Goal: Transaction & Acquisition: Purchase product/service

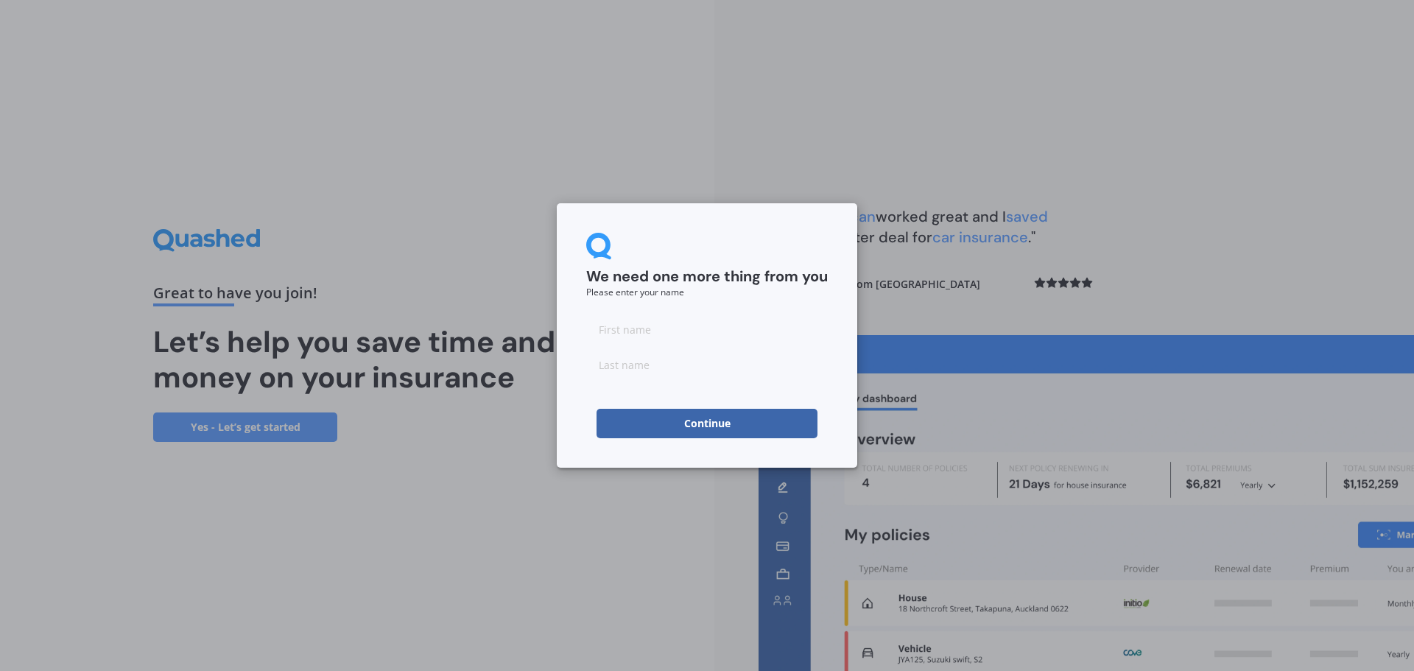
click at [653, 340] on input at bounding box center [707, 329] width 242 height 29
type input "Shyla"
type input "Paikea"
click at [692, 424] on button "Continue" at bounding box center [707, 423] width 221 height 29
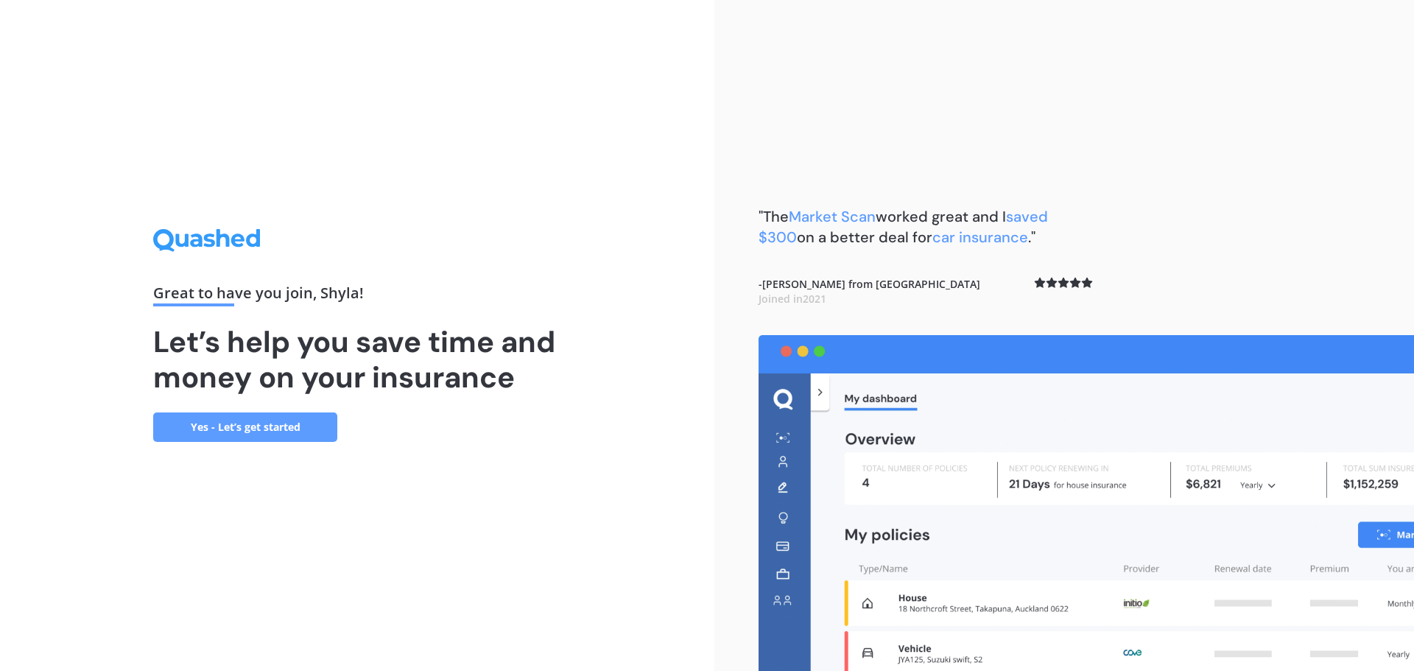
click at [294, 432] on link "Yes - Let’s get started" at bounding box center [245, 427] width 184 height 29
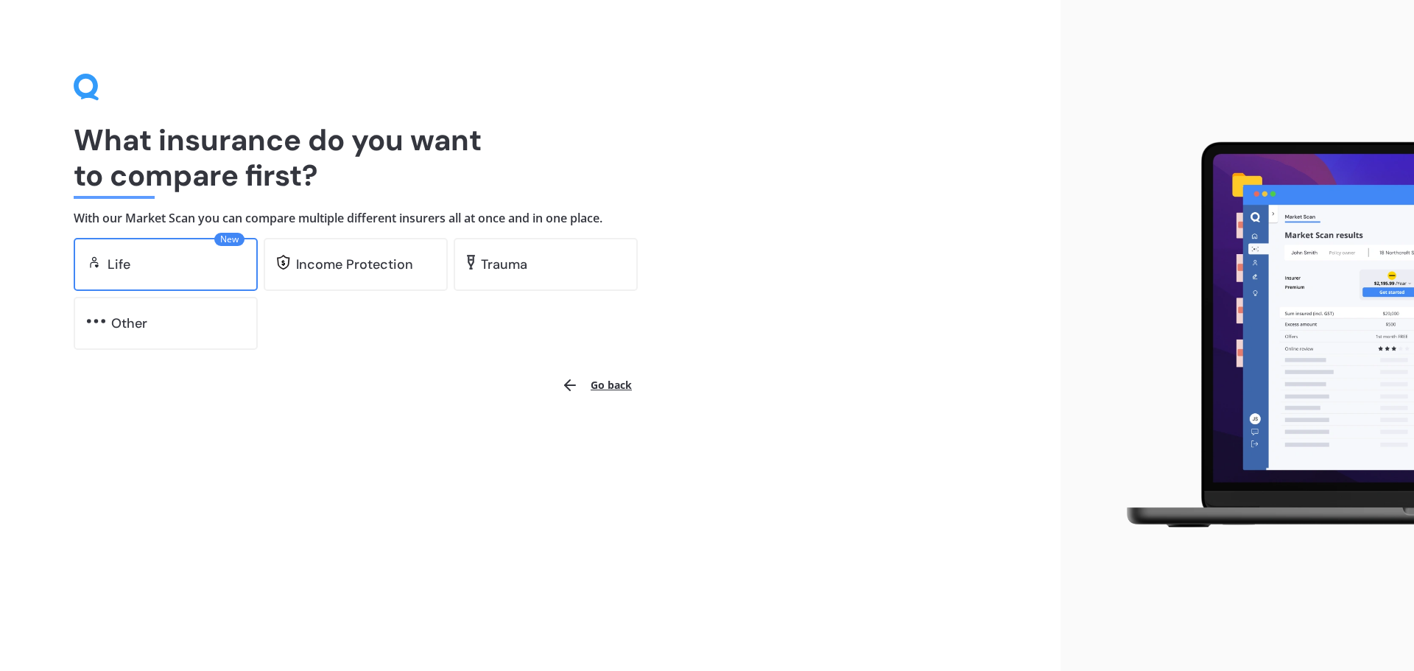
click at [194, 273] on div "New Life" at bounding box center [166, 264] width 184 height 53
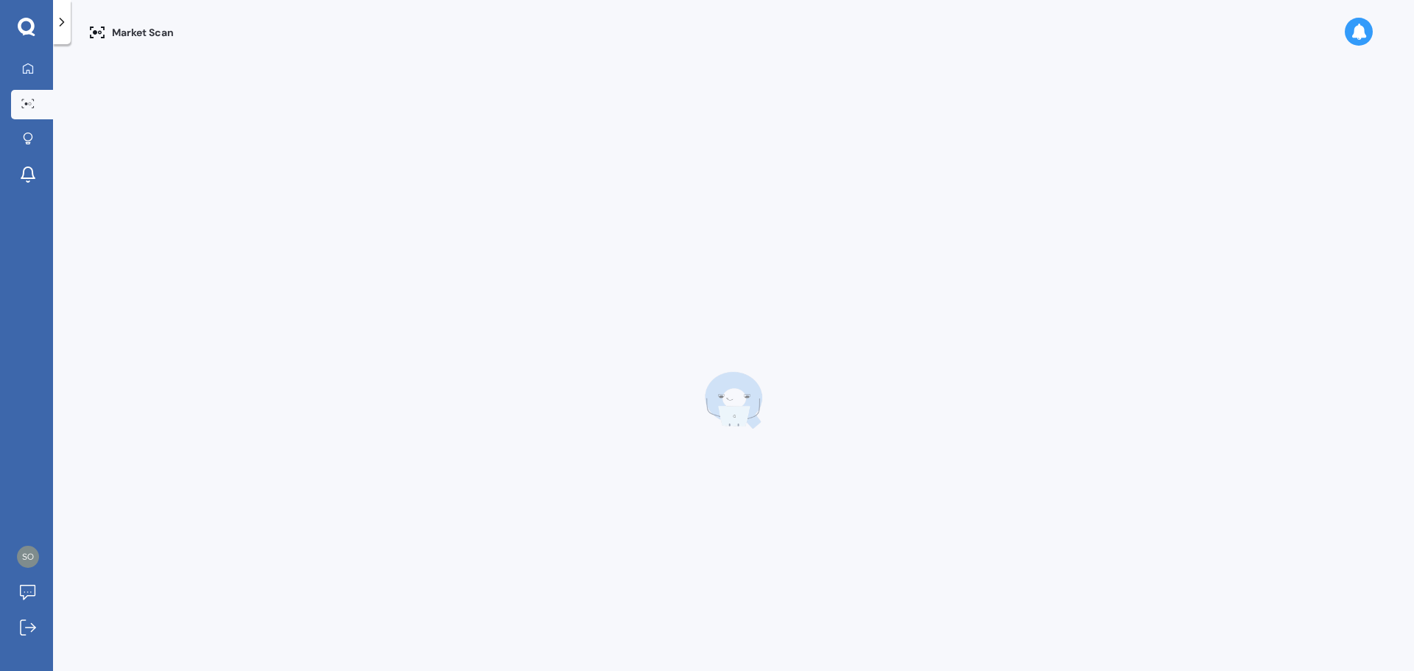
click at [362, 267] on div at bounding box center [733, 400] width 1291 height 671
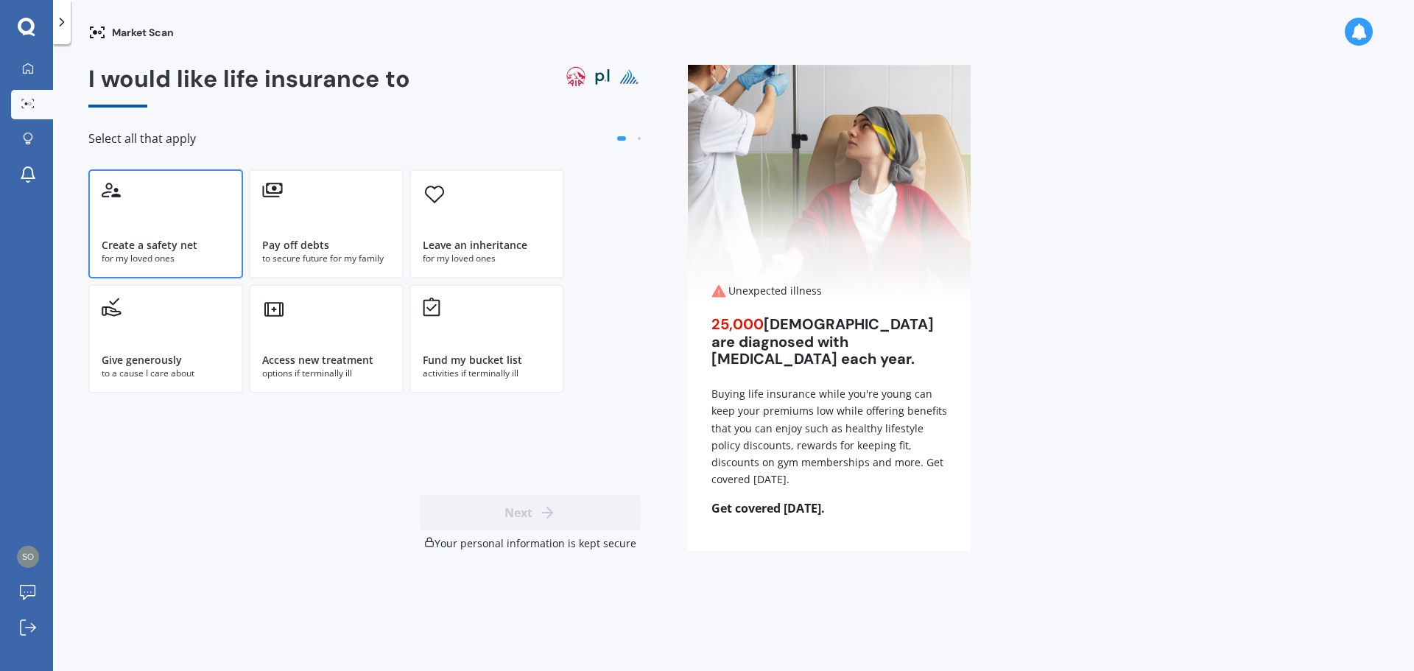
click at [177, 218] on div "Create a safety net for my loved ones" at bounding box center [165, 223] width 155 height 109
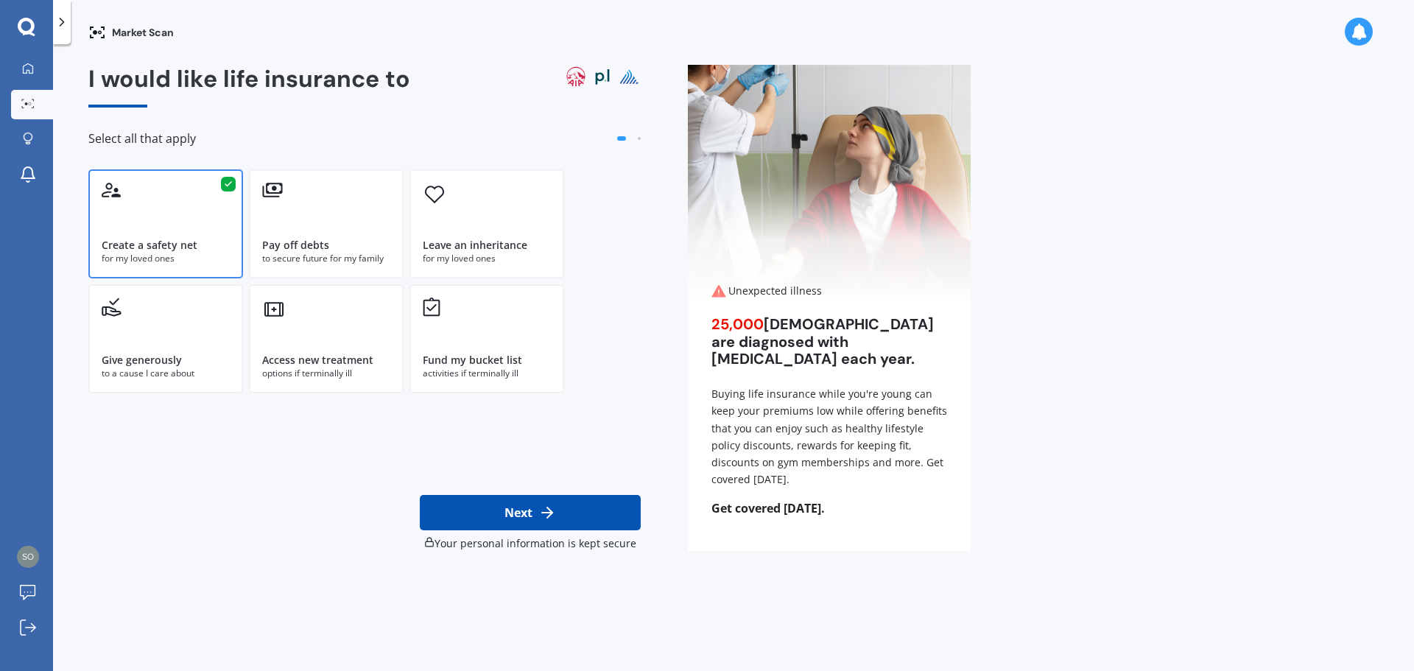
click at [569, 499] on button "Next" at bounding box center [530, 512] width 221 height 35
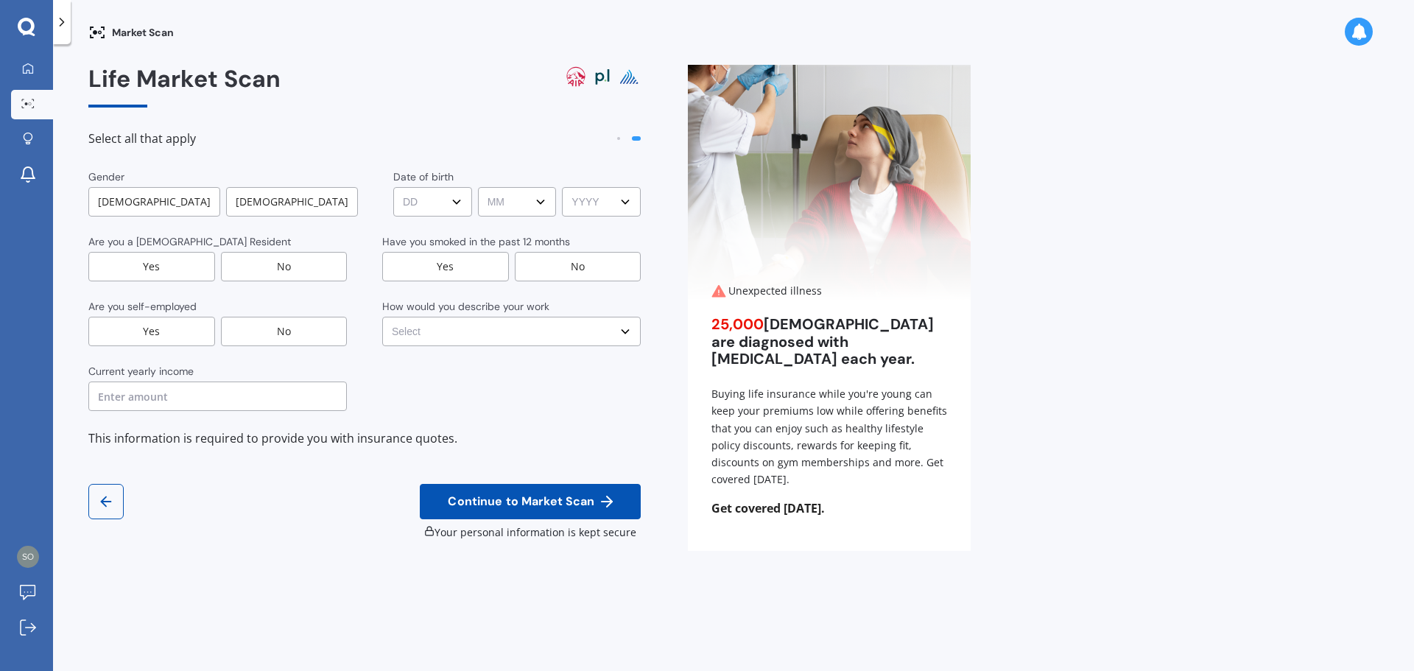
click at [286, 206] on div "[DEMOGRAPHIC_DATA]" at bounding box center [292, 201] width 132 height 29
click at [524, 333] on select "Select No manual work e.g. lawyer, consultant, engineer Light manual work [PERS…" at bounding box center [511, 331] width 259 height 29
select select "No manual work e.g. lawyer, consultant, engineer"
click at [382, 317] on select "Select No manual work e.g. lawyer, consultant, engineer Light manual work [PERS…" at bounding box center [511, 331] width 259 height 29
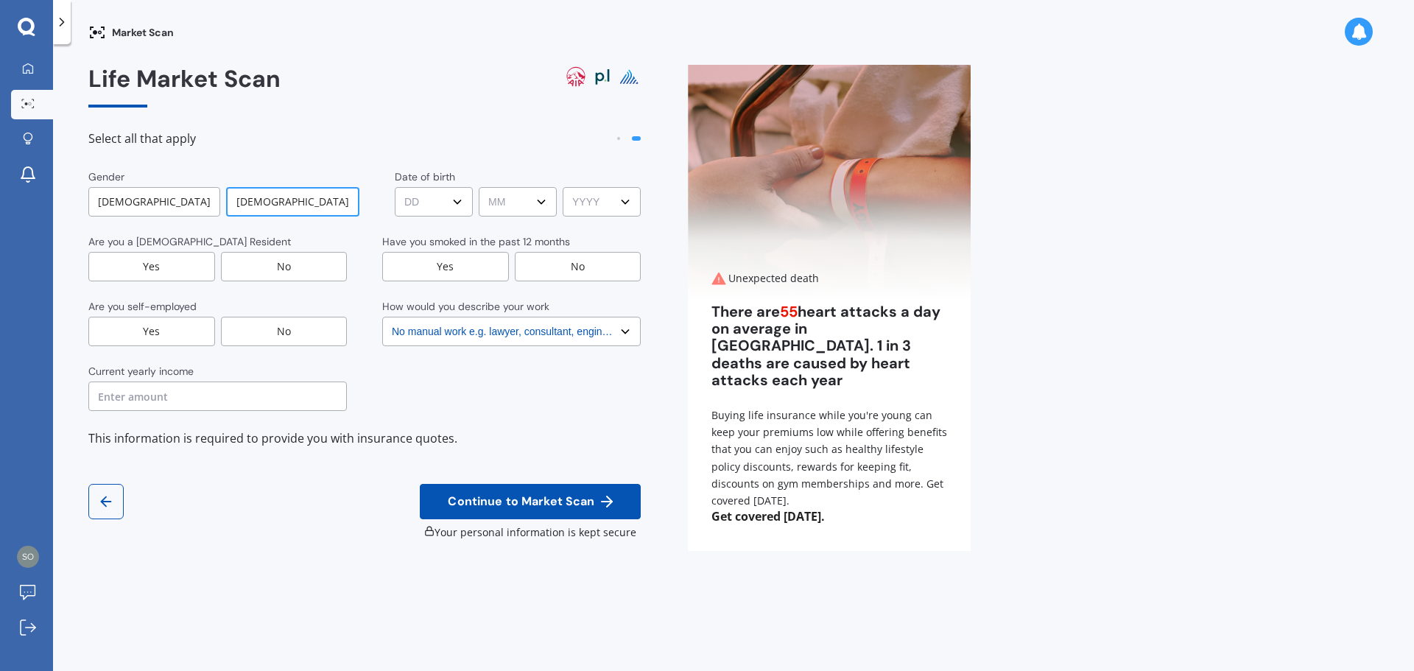
click at [428, 200] on select "DD DD 01 02 03 04 05 06 07 08 09 10 11 12 13 14 15 16 17 18 19 20 21 22 23 24 2…" at bounding box center [434, 201] width 78 height 29
click at [580, 258] on div "No" at bounding box center [578, 266] width 127 height 29
click at [259, 322] on div "No" at bounding box center [284, 331] width 127 height 29
click at [178, 264] on div "Yes" at bounding box center [151, 266] width 127 height 29
click at [243, 396] on input "text" at bounding box center [217, 396] width 259 height 29
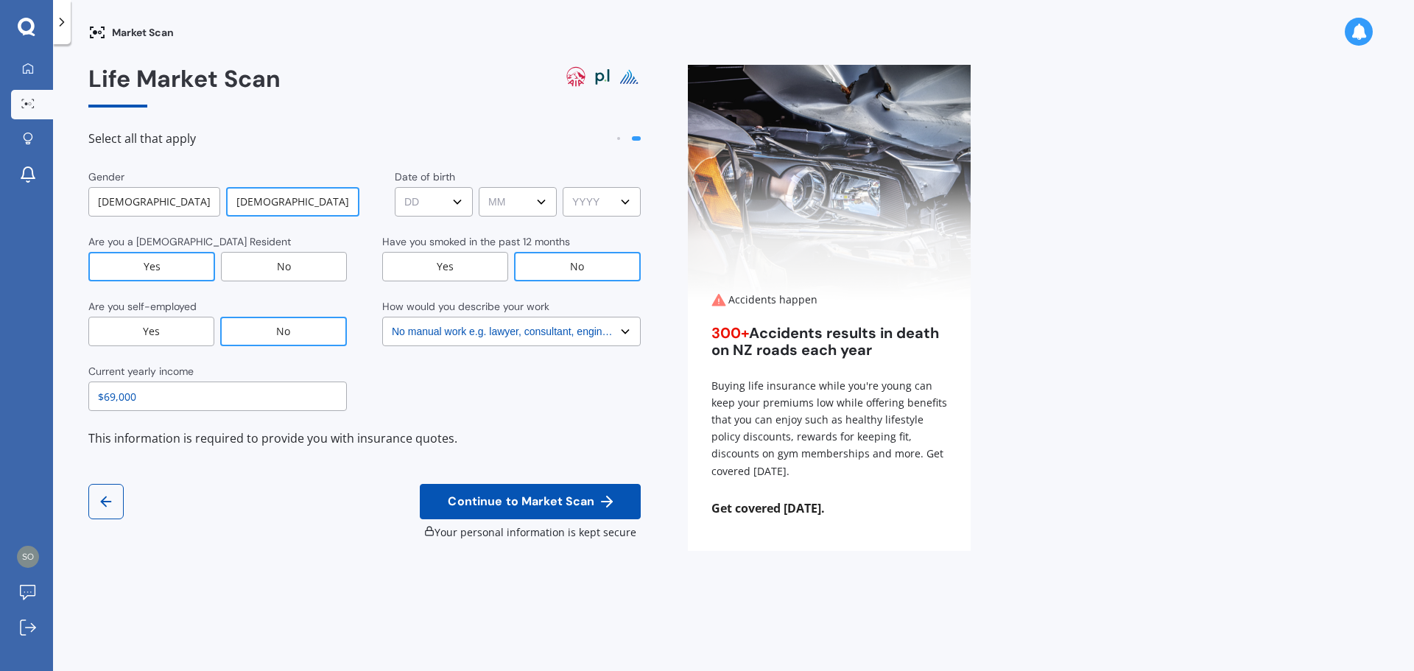
type input "$69,000"
click at [444, 202] on select "DD DD 01 02 03 04 05 06 07 08 09 10 11 12 13 14 15 16 17 18 19 20 21 22 23 24 2…" at bounding box center [434, 201] width 78 height 29
click at [395, 187] on select "DD DD 01 02 03 04 05 06 07 08 09 10 11 12 13 14 15 16 17 18 19 20 21 22 23 24 2…" at bounding box center [434, 201] width 78 height 29
click at [433, 196] on select "DD DD 01 02 03 04 05 06 07 08 09 10 11 12 13 14 15 16 17 18 19 20 21 22 23 24 2…" at bounding box center [434, 201] width 78 height 29
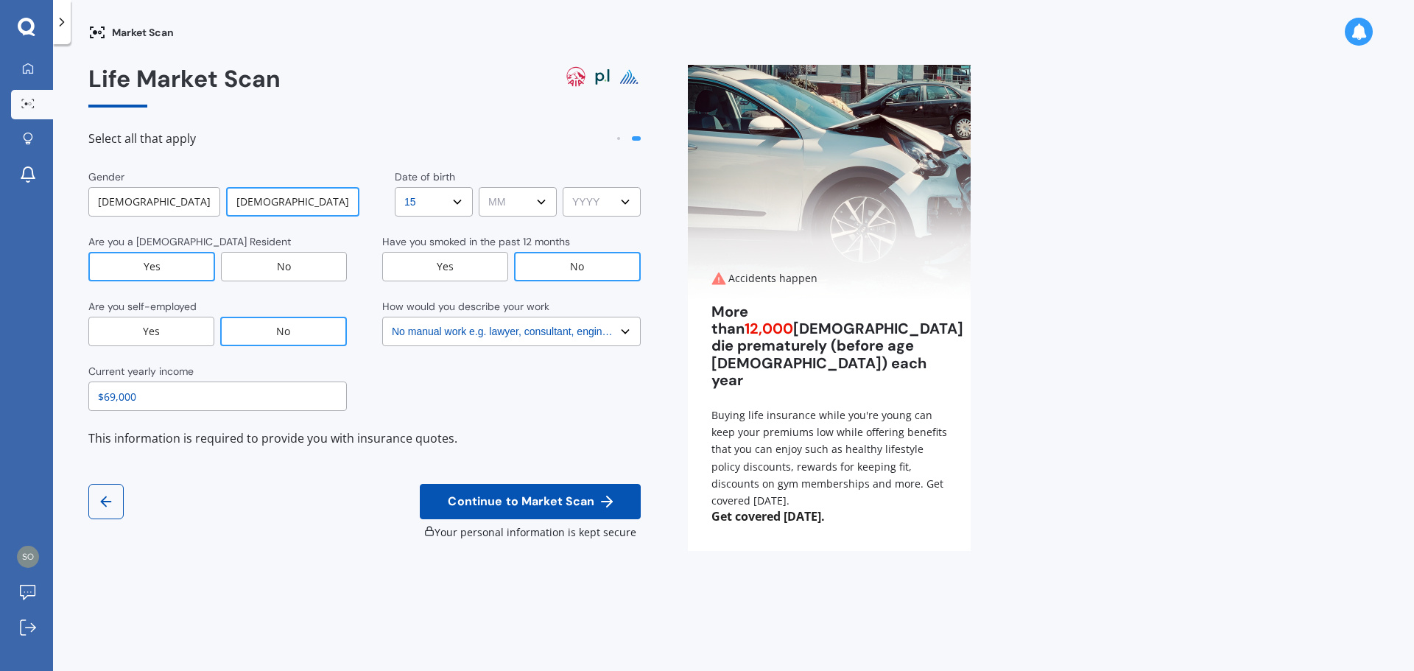
select select "16"
click at [395, 187] on select "DD DD 01 02 03 04 05 06 07 08 09 10 11 12 13 14 15 16 17 18 19 20 21 22 23 24 2…" at bounding box center [434, 201] width 78 height 29
click at [510, 202] on select "MM MM 01 02 03 04 05 06 07 08 09 10 11 12" at bounding box center [518, 201] width 78 height 29
select select "11"
click at [479, 187] on select "MM MM 01 02 03 04 05 06 07 08 09 10 11 12" at bounding box center [518, 201] width 78 height 29
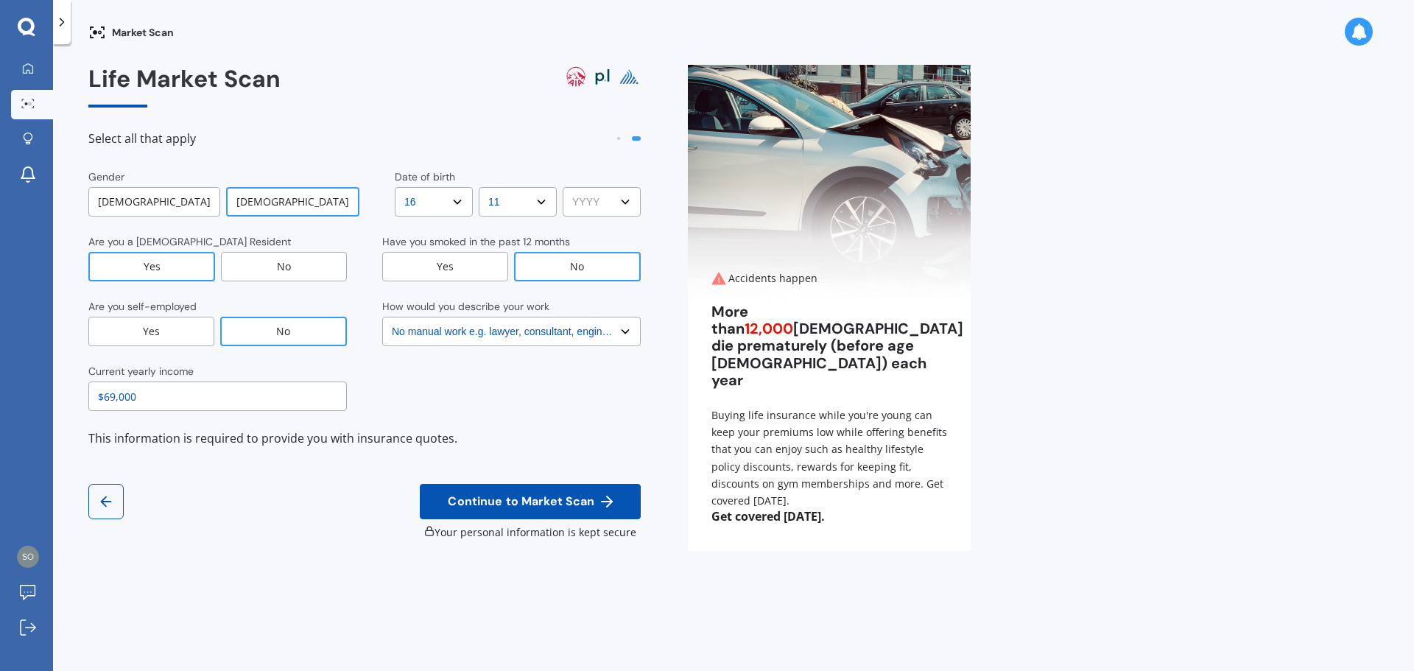
click at [609, 197] on select "YYYY YYYY 2009 2008 2007 2006 2005 2004 2003 2002 2001 2000 1999 1998 1997 1996…" at bounding box center [602, 201] width 78 height 29
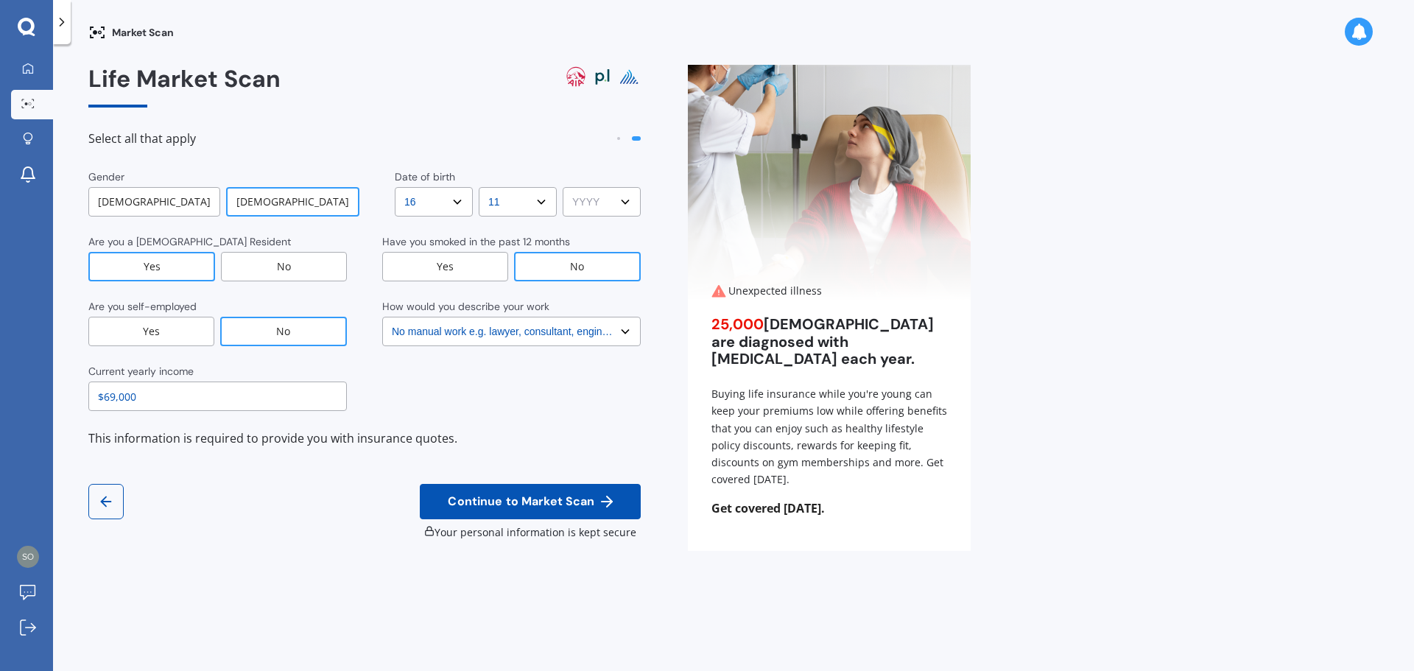
select select "2000"
click at [563, 187] on select "YYYY YYYY 2009 2008 2007 2006 2005 2004 2003 2002 2001 2000 1999 1998 1997 1996…" at bounding box center [602, 201] width 78 height 29
click at [557, 499] on span "Continue to Market Scan" at bounding box center [521, 502] width 152 height 14
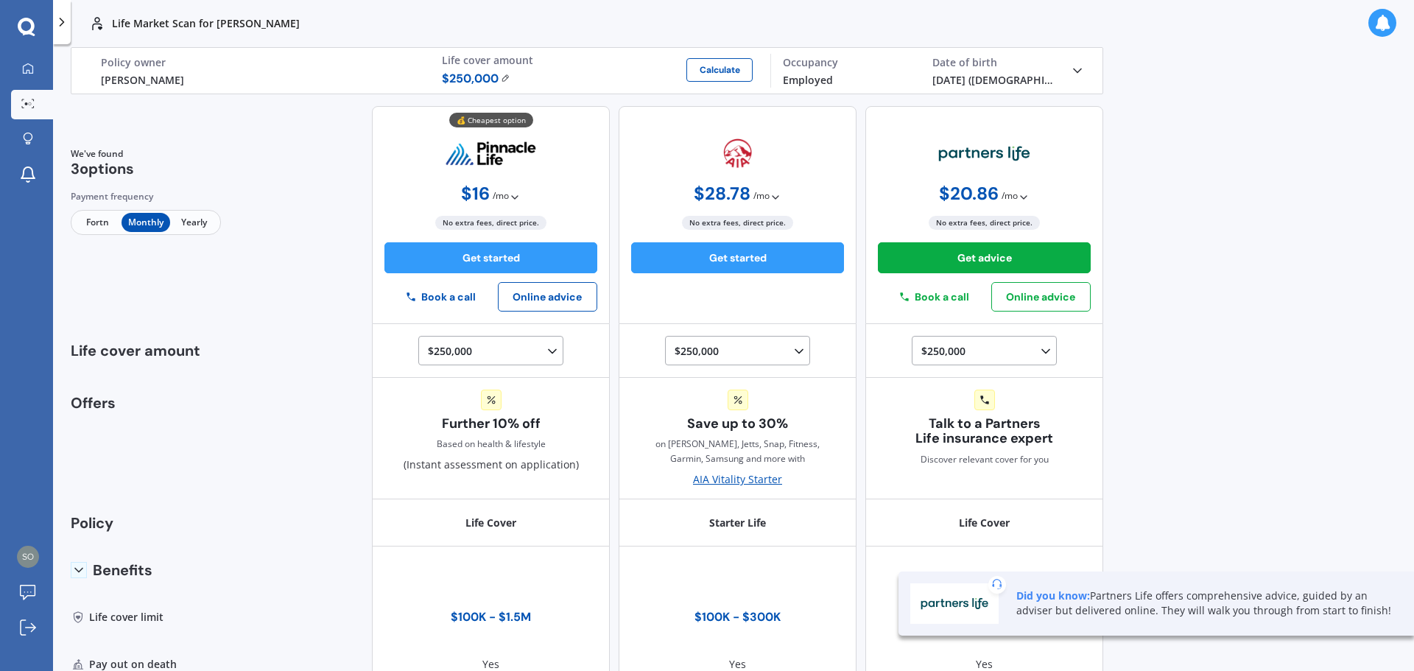
click at [256, 106] on div "We've found 3 options Payment frequency Fortn Monthly Yearly 💰 Cheapest option …" at bounding box center [587, 215] width 1033 height 218
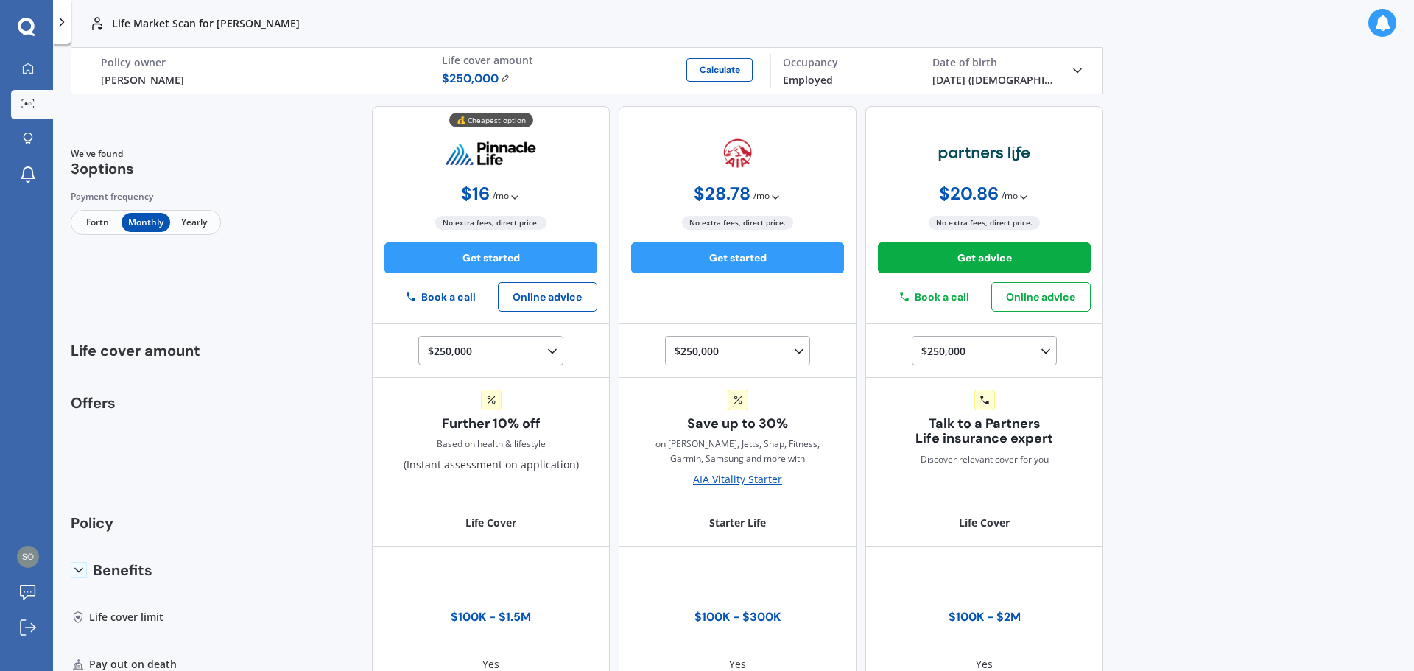
click at [98, 222] on span "Fortn" at bounding box center [98, 222] width 48 height 19
click at [138, 224] on span "Monthly" at bounding box center [146, 222] width 48 height 19
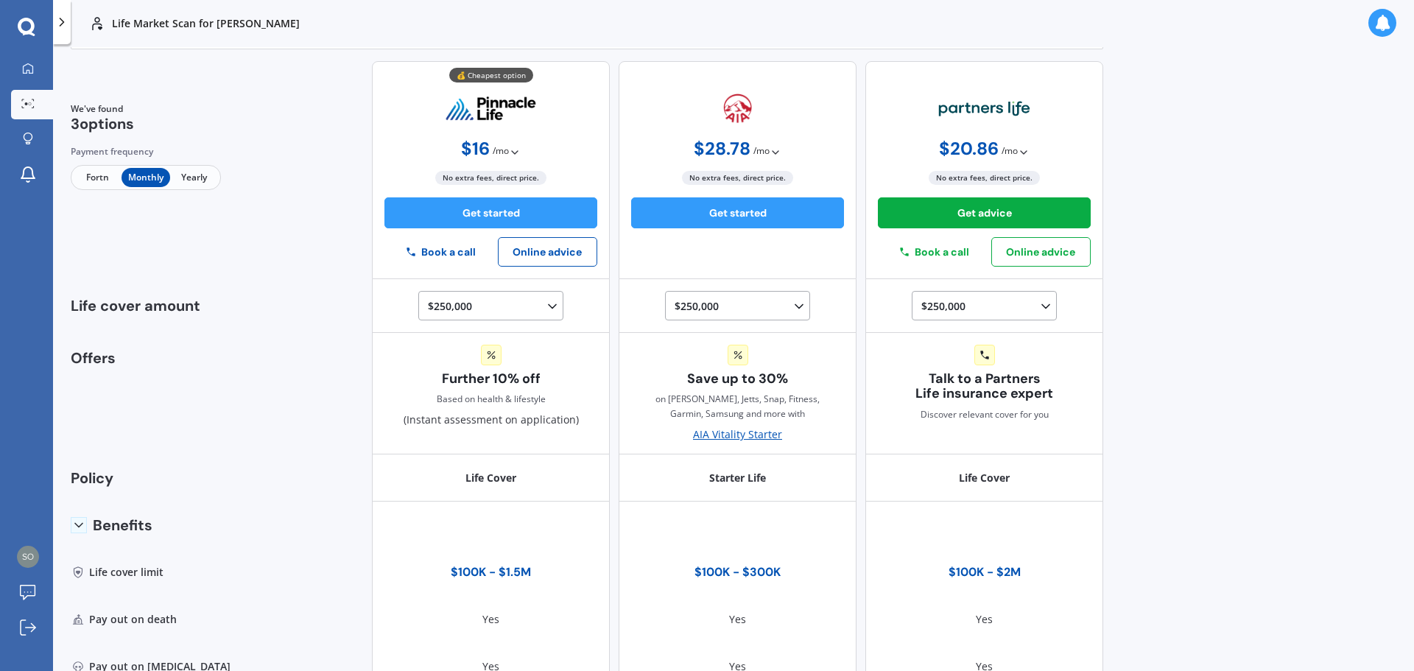
scroll to position [221, 0]
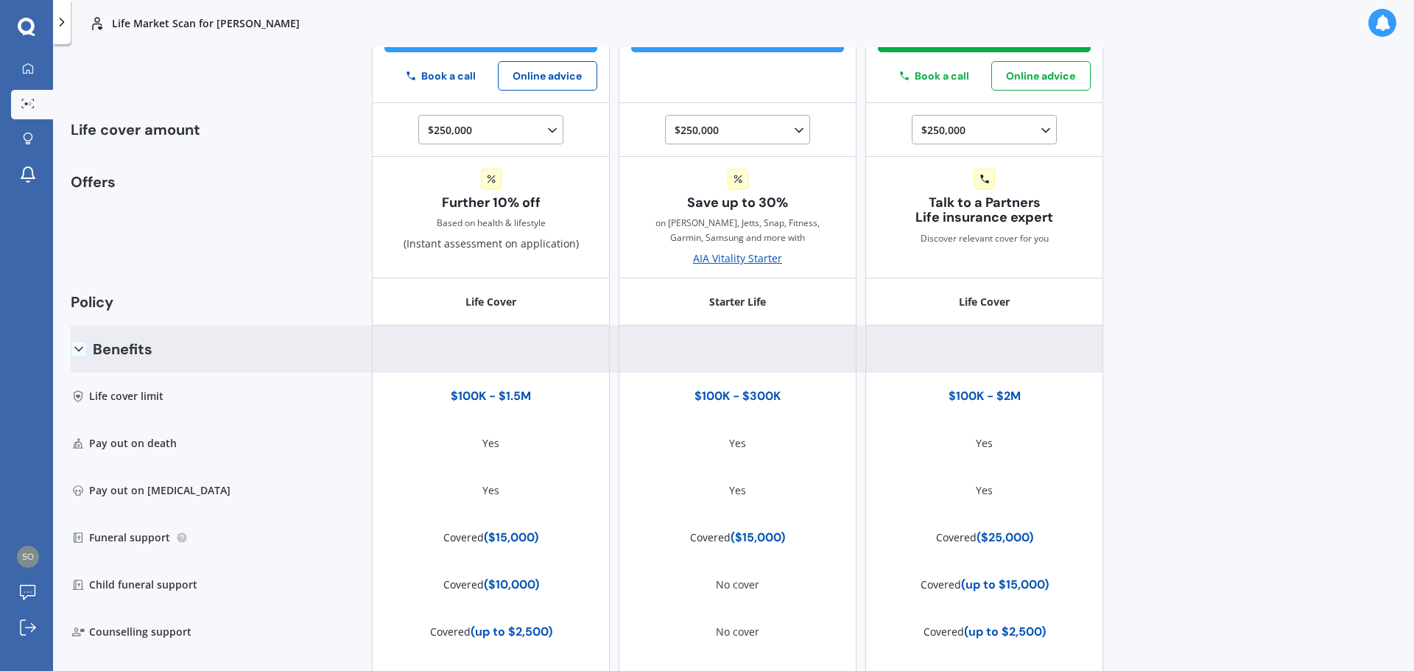
click at [92, 347] on div "Benefits" at bounding box center [151, 349] width 161 height 47
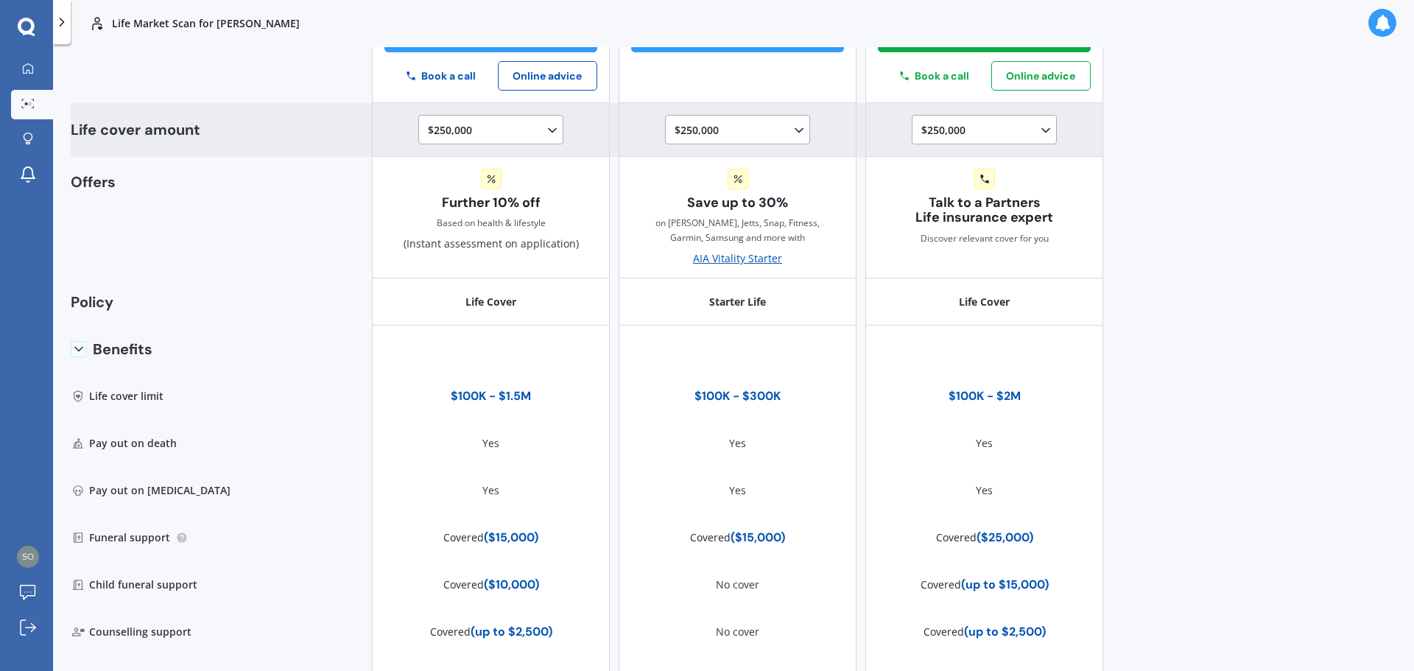
scroll to position [0, 0]
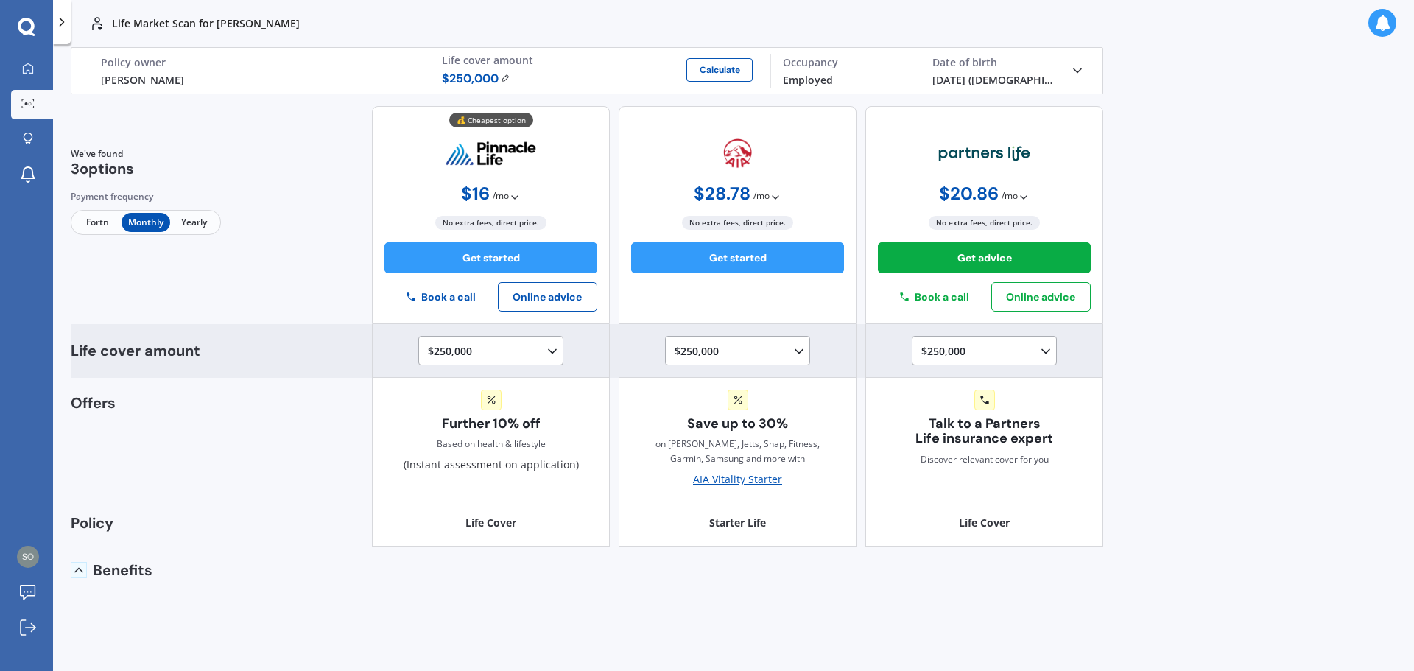
click at [124, 362] on div "Life cover amount" at bounding box center [151, 351] width 161 height 54
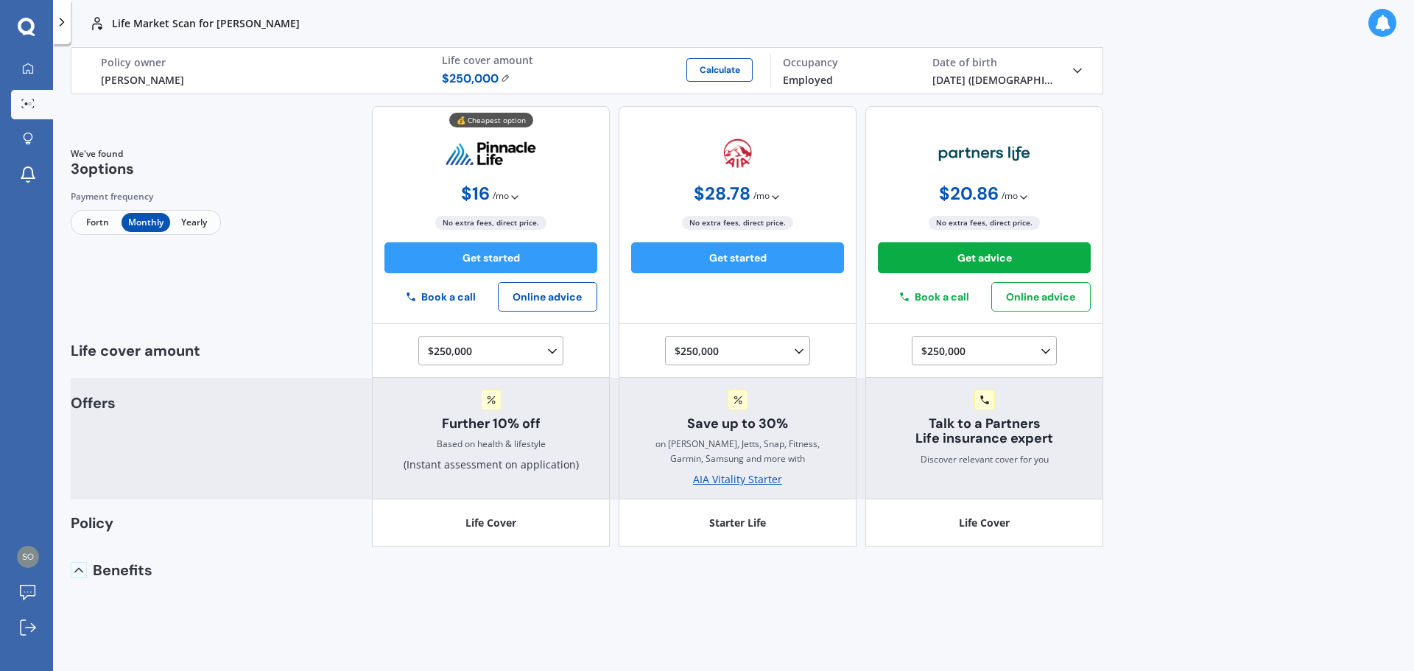
click at [124, 391] on div "Offers Further 10% off Based on health & lifestyle (Instant assessment on appli…" at bounding box center [587, 439] width 1033 height 122
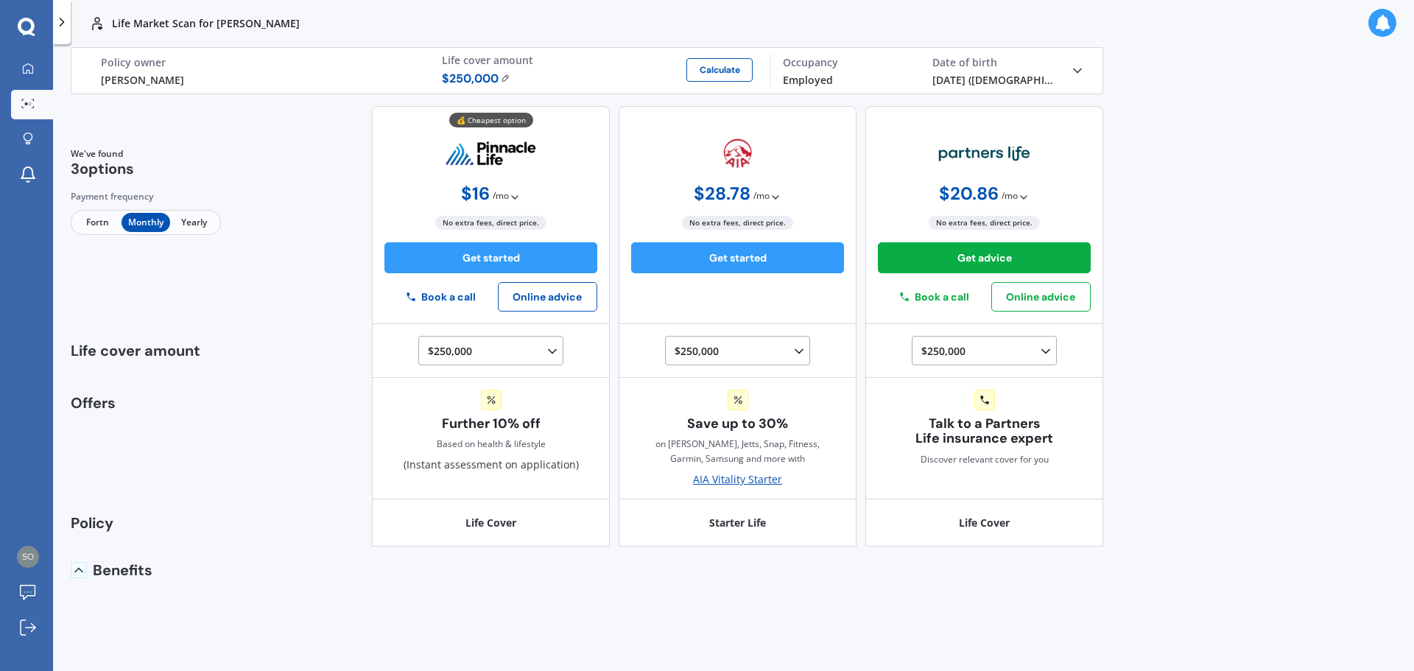
click at [92, 573] on div "Benefits" at bounding box center [151, 570] width 161 height 47
click at [504, 75] on img at bounding box center [506, 78] width 10 height 9
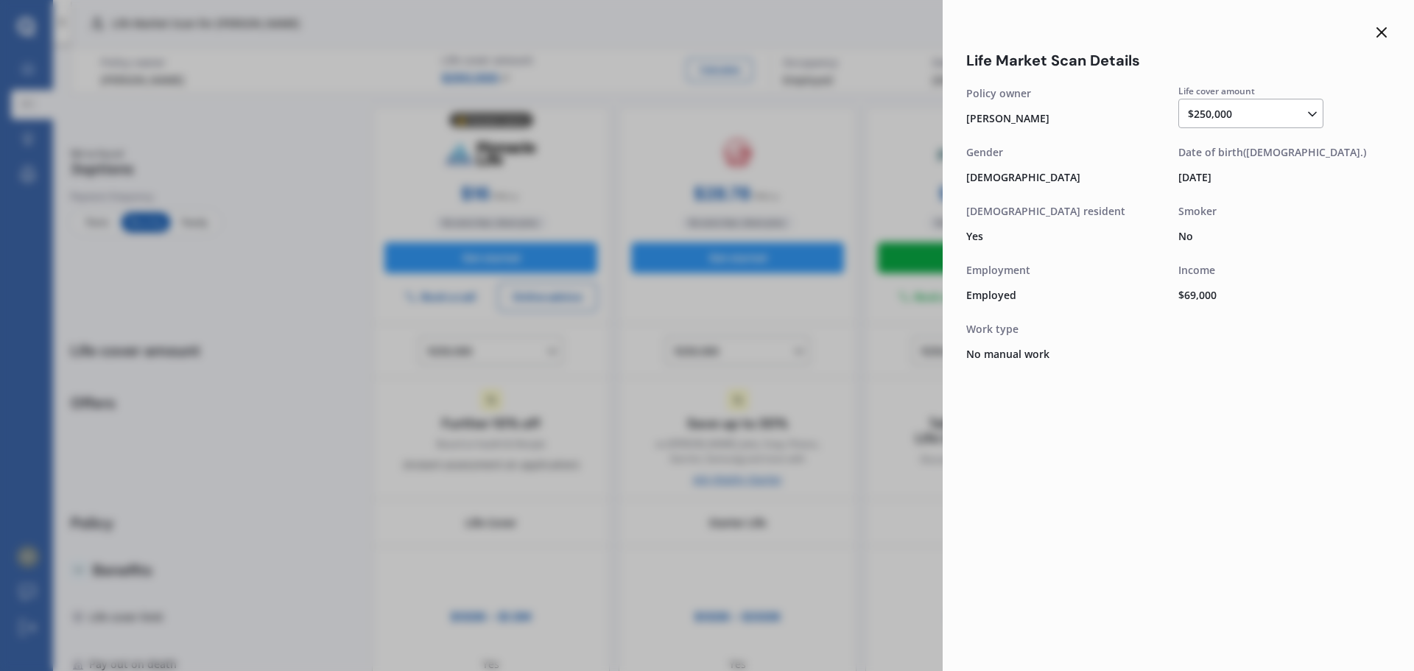
click at [1316, 122] on div "$250,000 $100,000 $150,000 $200,000 $250,000 $300,000 $350,000 $400,000 $500,00…" at bounding box center [1254, 114] width 132 height 18
click at [1242, 172] on div "$500,000" at bounding box center [1254, 180] width 130 height 27
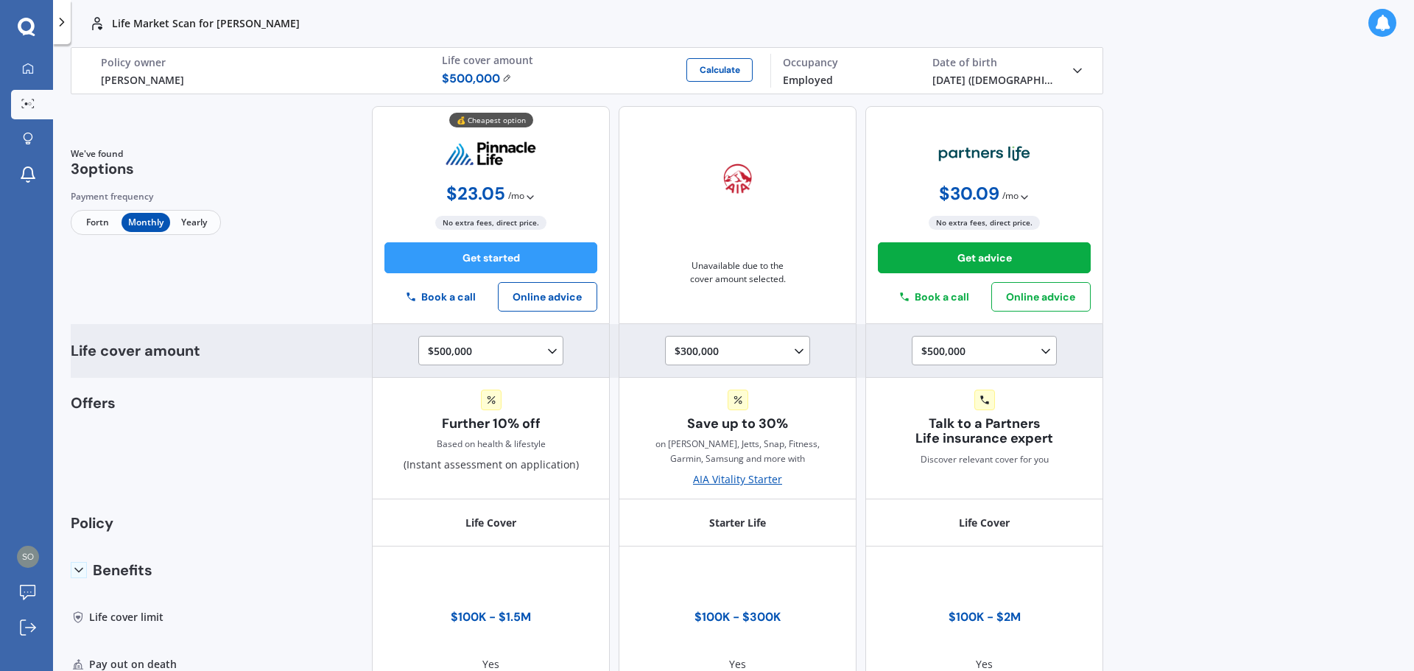
click at [745, 362] on div "$300,000 $100,000 $150,000 $200,000 $250,000 $300,000" at bounding box center [737, 350] width 145 height 29
click at [745, 356] on div "$300,000 $100,000 $150,000 $200,000 $250,000 $300,000" at bounding box center [741, 352] width 132 height 18
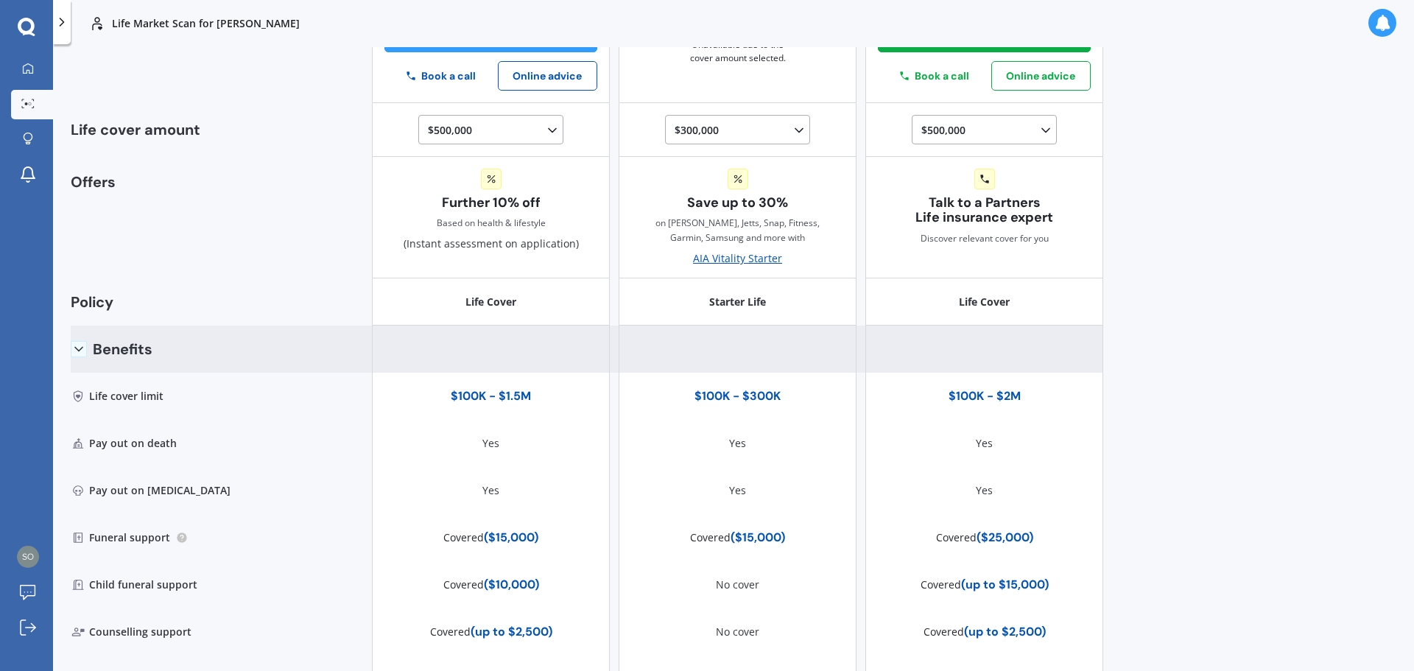
scroll to position [397, 0]
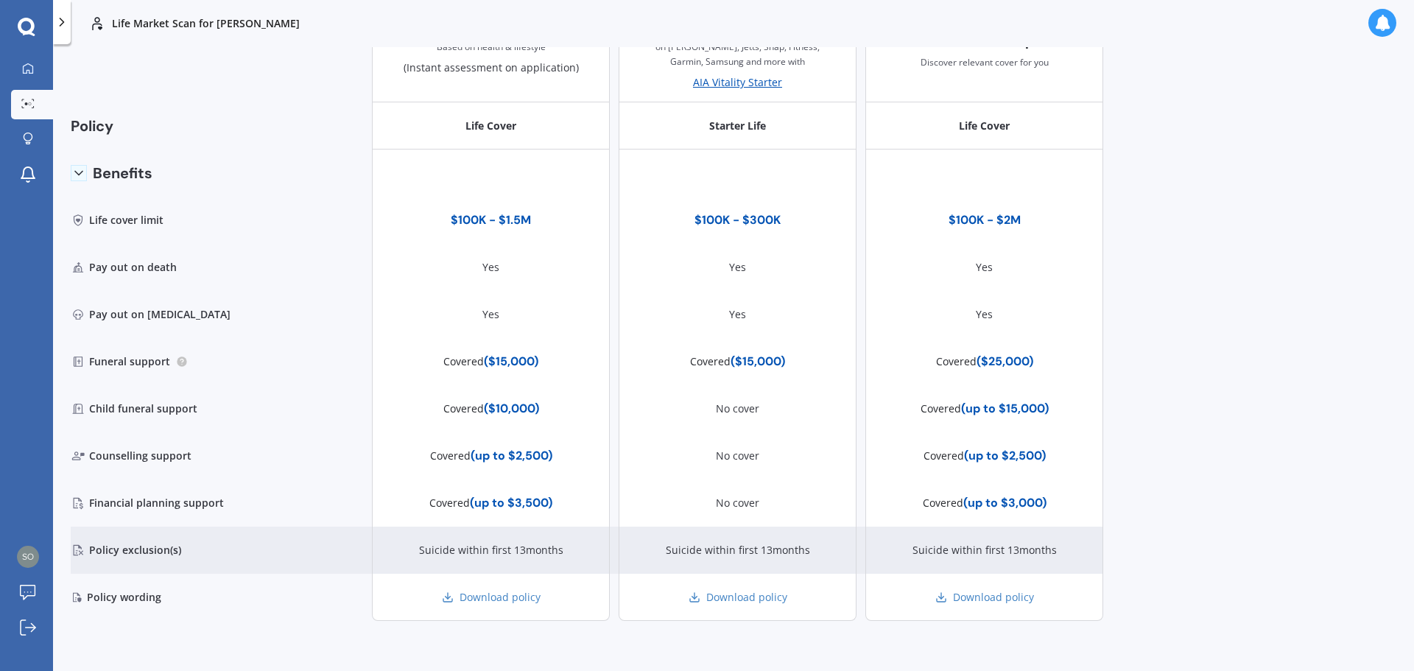
click at [429, 550] on div "Suicide within first 13months" at bounding box center [491, 550] width 144 height 15
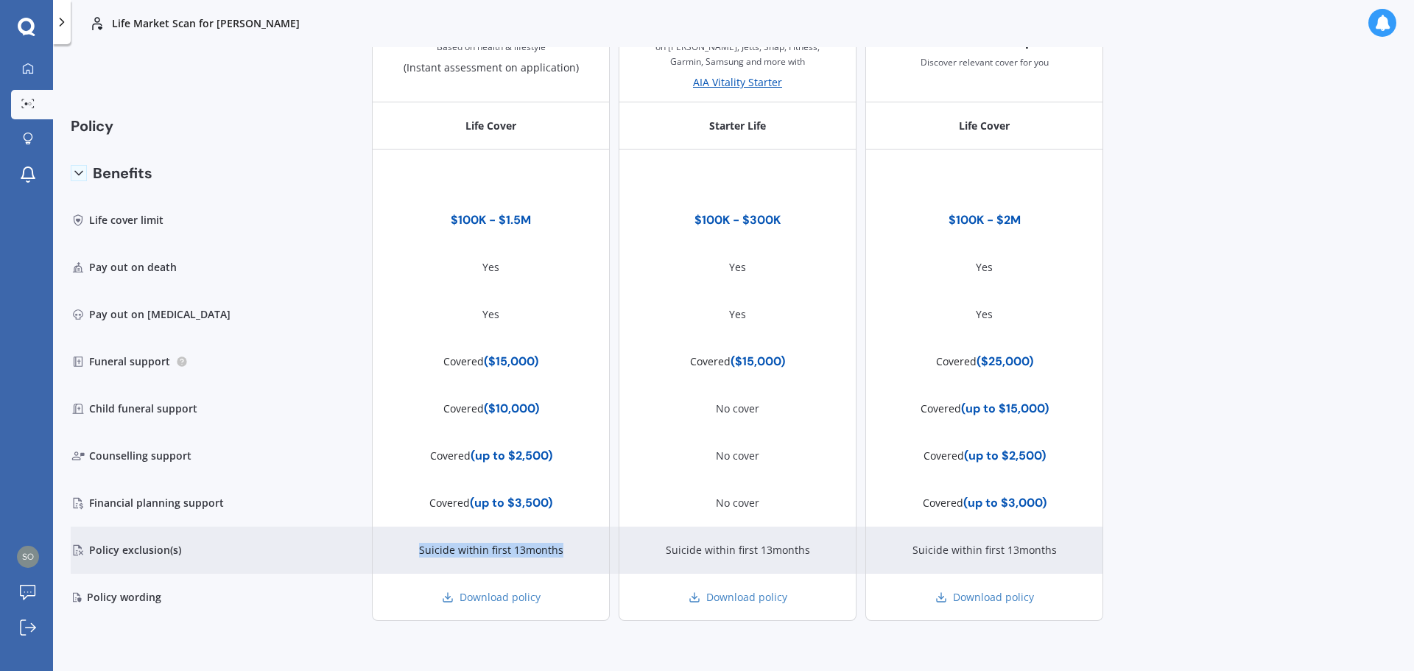
click at [429, 550] on div "Suicide within first 13months" at bounding box center [491, 550] width 144 height 15
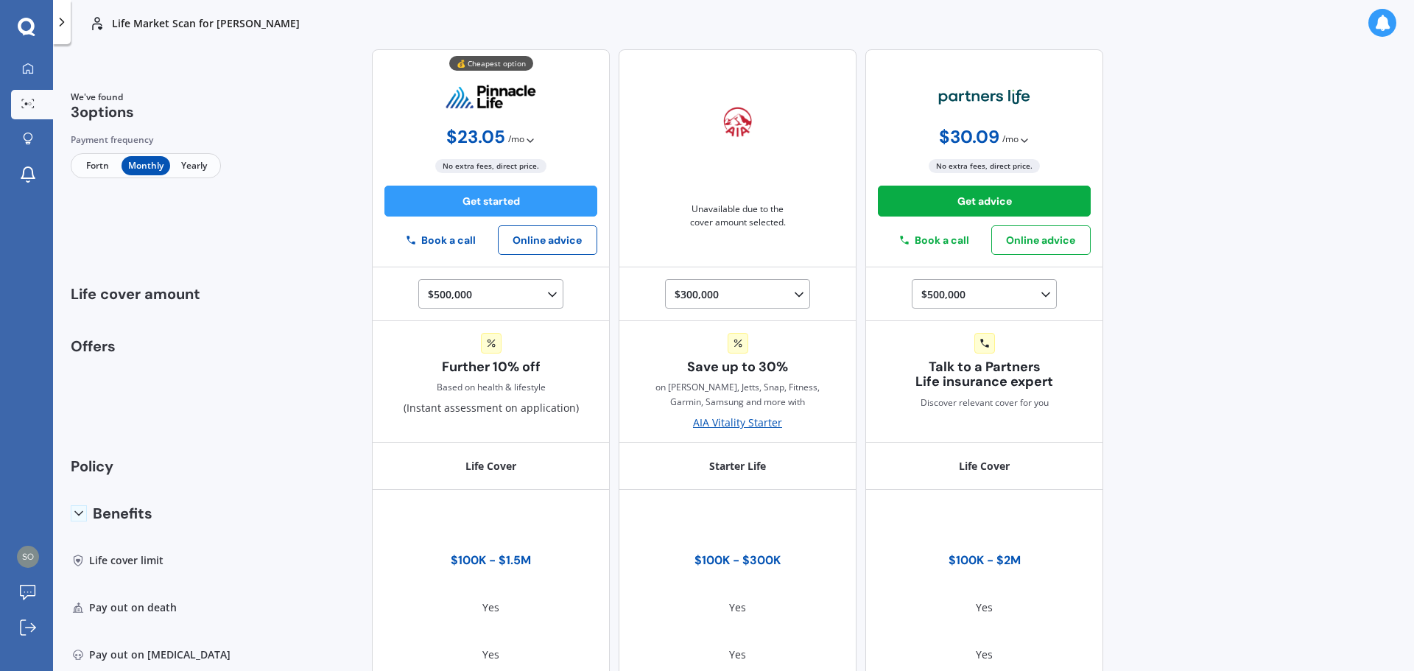
scroll to position [0, 0]
